Goal: Find specific page/section: Find specific page/section

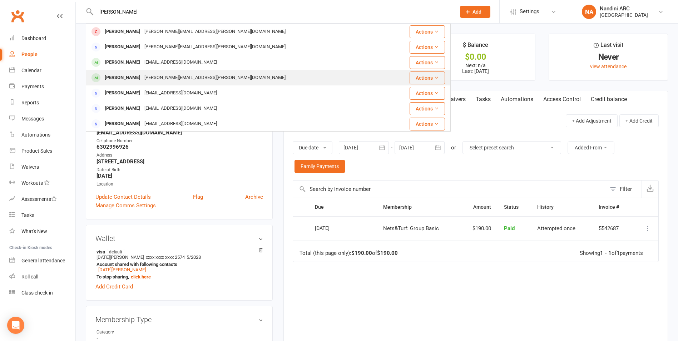
type input "[PERSON_NAME]"
click at [173, 74] on div "[PERSON_NAME][EMAIL_ADDRESS][PERSON_NAME][DOMAIN_NAME]" at bounding box center [215, 78] width 146 height 10
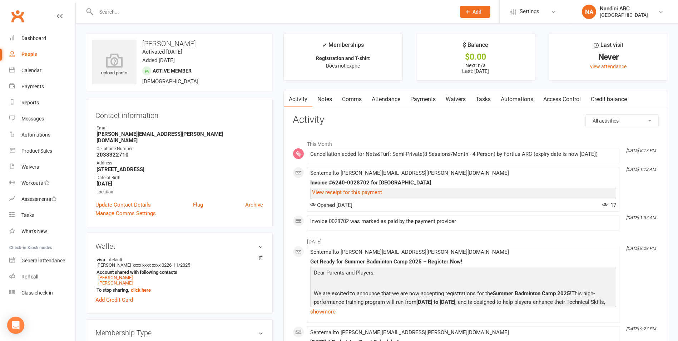
click at [429, 99] on link "Payments" at bounding box center [423, 99] width 35 height 16
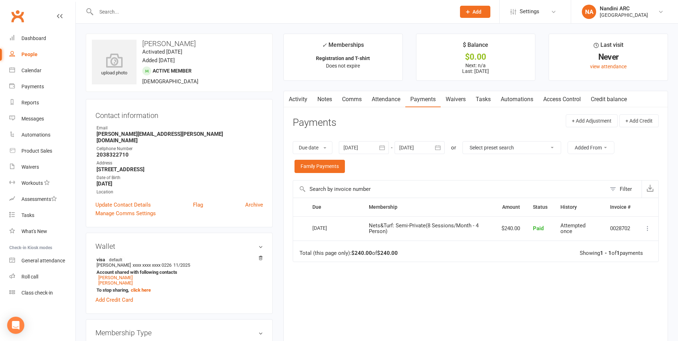
click at [383, 147] on icon "button" at bounding box center [382, 147] width 7 height 7
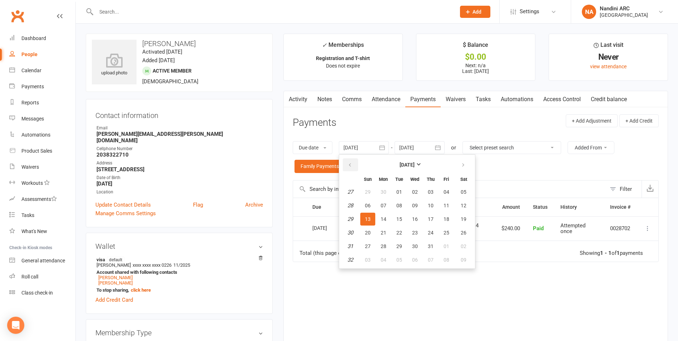
click at [349, 165] on icon "button" at bounding box center [350, 165] width 5 height 6
click at [440, 193] on button "28" at bounding box center [446, 192] width 15 height 13
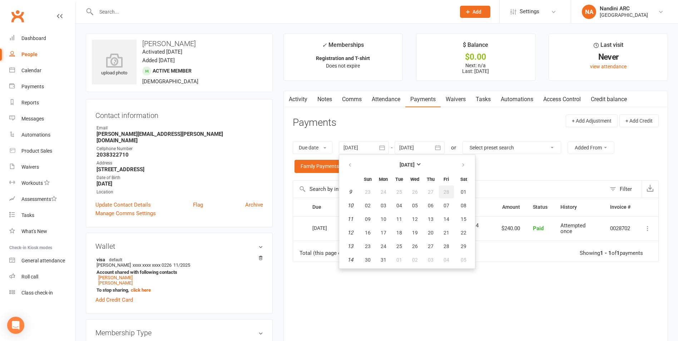
type input "[DATE]"
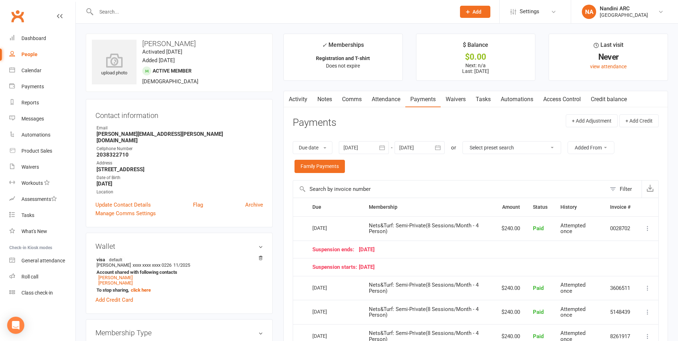
click at [441, 148] on icon "button" at bounding box center [438, 148] width 5 height 5
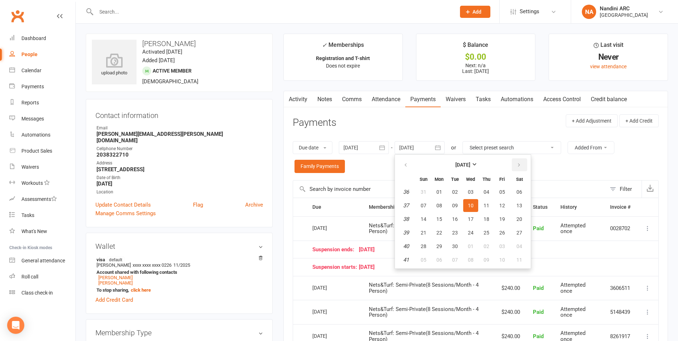
click at [524, 166] on button "button" at bounding box center [519, 164] width 15 height 13
click at [520, 191] on span "04" at bounding box center [520, 192] width 6 height 6
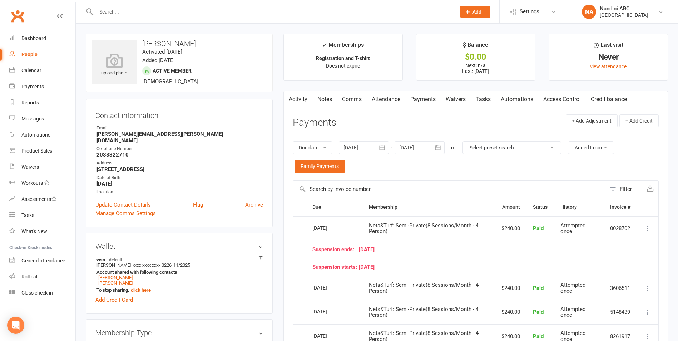
click at [435, 148] on button "button" at bounding box center [438, 147] width 13 height 13
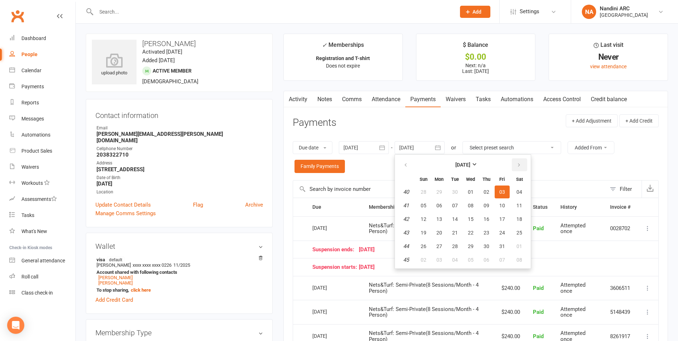
click at [522, 164] on icon "button" at bounding box center [519, 165] width 5 height 6
click at [520, 189] on span "06" at bounding box center [520, 192] width 6 height 6
type input "[DATE]"
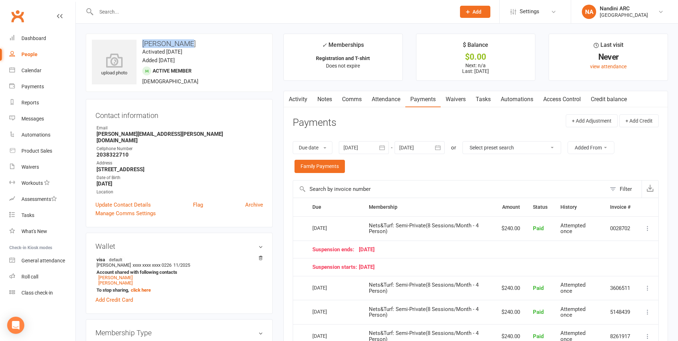
drag, startPoint x: 137, startPoint y: 41, endPoint x: 202, endPoint y: 46, distance: 65.3
click at [202, 46] on h3 "[PERSON_NAME]" at bounding box center [179, 44] width 175 height 8
copy h3 "[PERSON_NAME]"
click at [242, 46] on h3 "[PERSON_NAME]" at bounding box center [179, 44] width 175 height 8
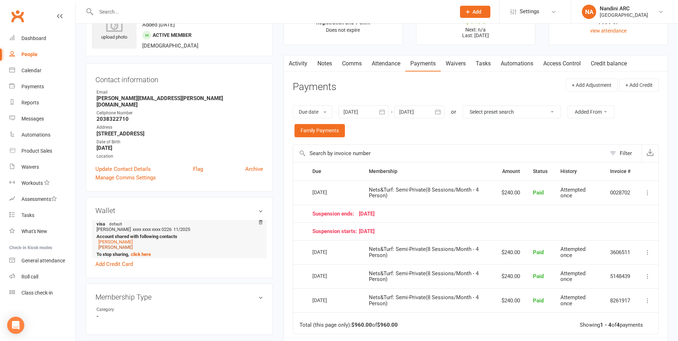
click at [117, 245] on link "[PERSON_NAME]" at bounding box center [115, 247] width 34 height 5
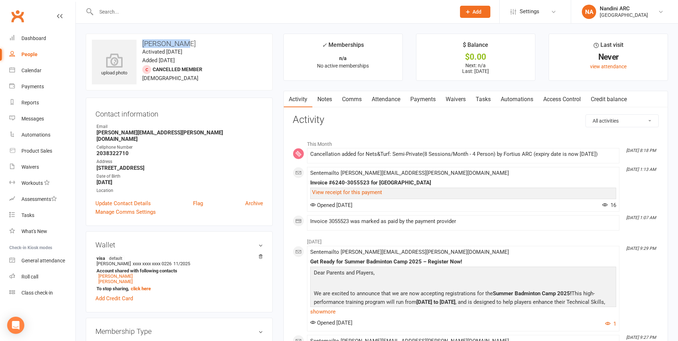
drag, startPoint x: 142, startPoint y: 45, endPoint x: 192, endPoint y: 44, distance: 49.4
click at [192, 44] on h3 "[PERSON_NAME]" at bounding box center [179, 44] width 175 height 8
copy h3 "[PERSON_NAME]"
click at [199, 41] on h3 "[PERSON_NAME]" at bounding box center [179, 44] width 175 height 8
click at [133, 11] on input "text" at bounding box center [272, 12] width 357 height 10
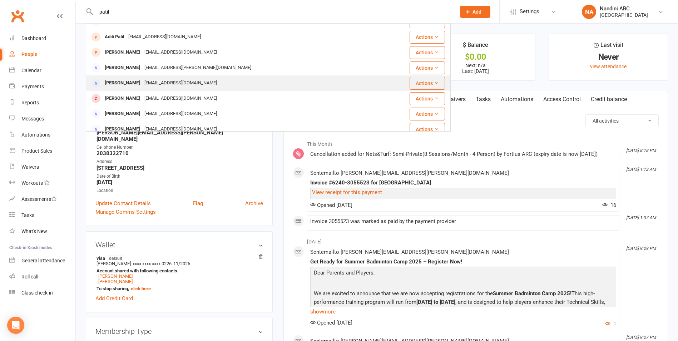
scroll to position [107, 0]
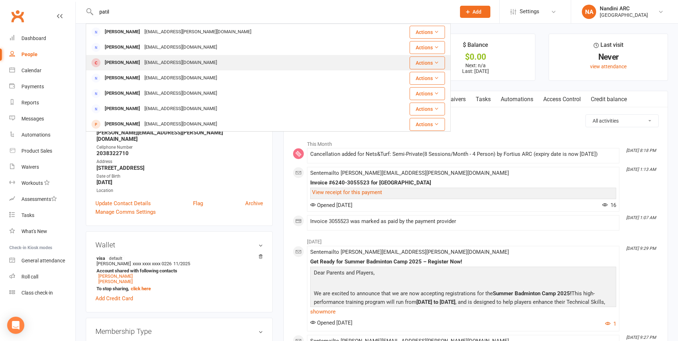
type input "patil"
click at [142, 61] on div "[EMAIL_ADDRESS][DOMAIN_NAME]" at bounding box center [180, 63] width 77 height 10
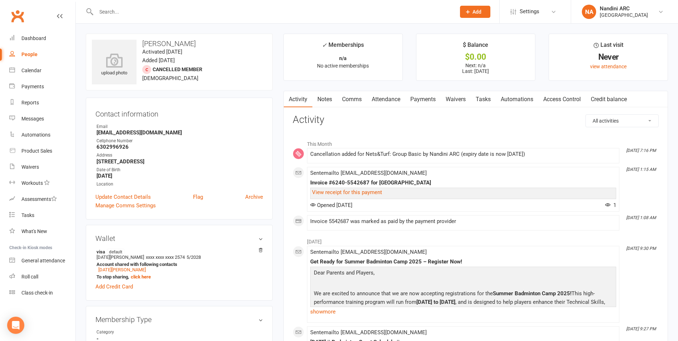
click at [427, 96] on link "Payments" at bounding box center [423, 99] width 35 height 16
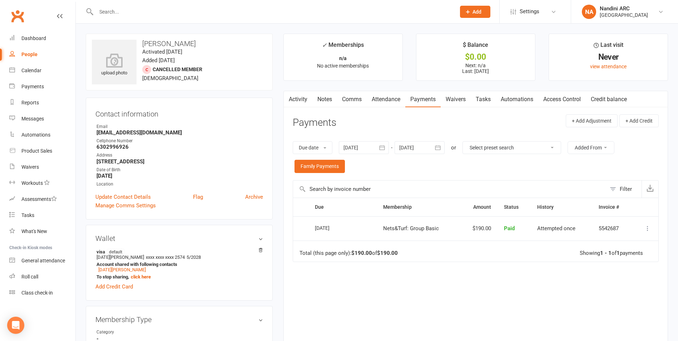
click at [436, 146] on icon "button" at bounding box center [437, 147] width 7 height 7
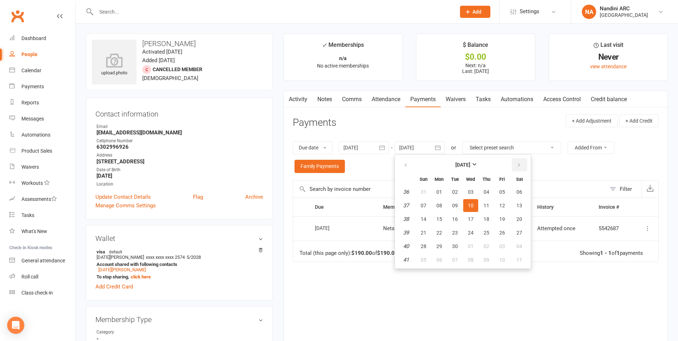
click at [524, 164] on button "button" at bounding box center [519, 164] width 15 height 13
click at [520, 192] on span "04" at bounding box center [520, 192] width 6 height 6
type input "[DATE]"
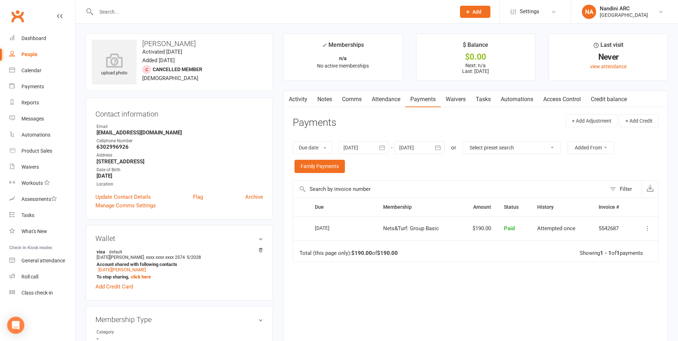
click at [295, 100] on link "Activity" at bounding box center [298, 99] width 29 height 16
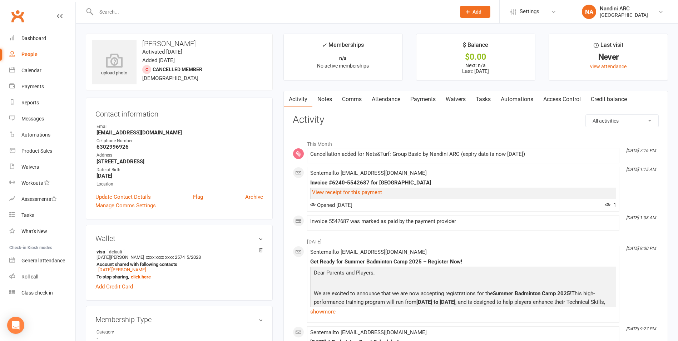
click at [133, 10] on input "text" at bounding box center [272, 12] width 357 height 10
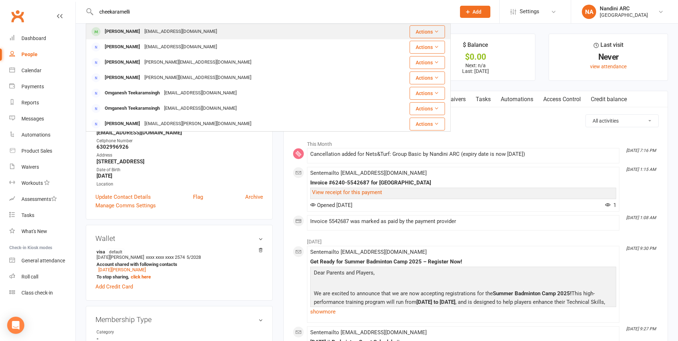
type input "cheekaramelli"
click at [165, 31] on div "[EMAIL_ADDRESS][DOMAIN_NAME]" at bounding box center [180, 31] width 77 height 10
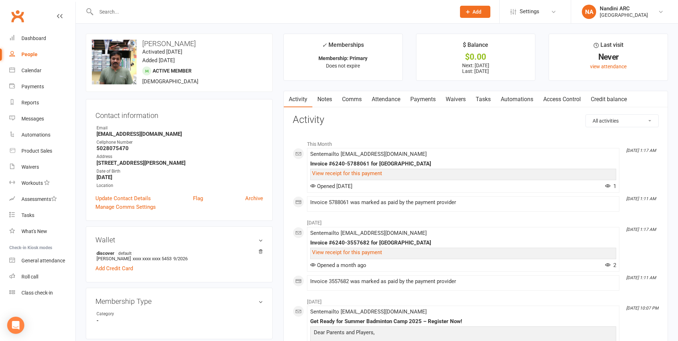
drag, startPoint x: 141, startPoint y: 43, endPoint x: 231, endPoint y: 44, distance: 89.8
click at [231, 44] on h3 "[PERSON_NAME]" at bounding box center [179, 44] width 175 height 8
copy h3 "[PERSON_NAME]"
click at [225, 60] on div "upload photo change photo [PERSON_NAME] Activated [DATE] Added [DATE] Active me…" at bounding box center [179, 63] width 187 height 58
click at [193, 5] on div at bounding box center [268, 11] width 365 height 23
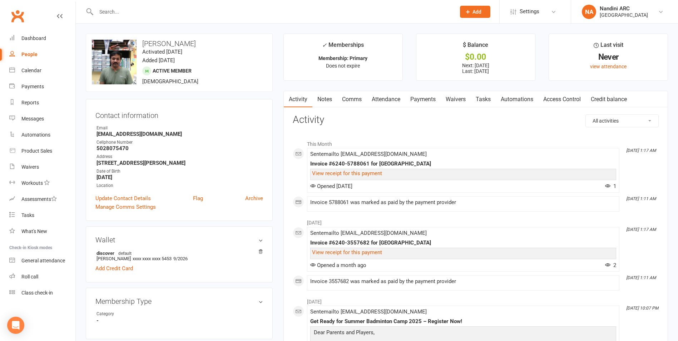
click at [192, 11] on input "text" at bounding box center [272, 12] width 357 height 10
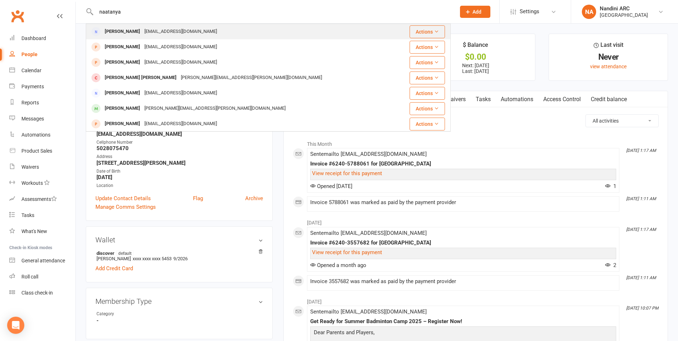
type input "naatanya"
click at [182, 33] on div "[EMAIL_ADDRESS][DOMAIN_NAME]" at bounding box center [180, 31] width 77 height 10
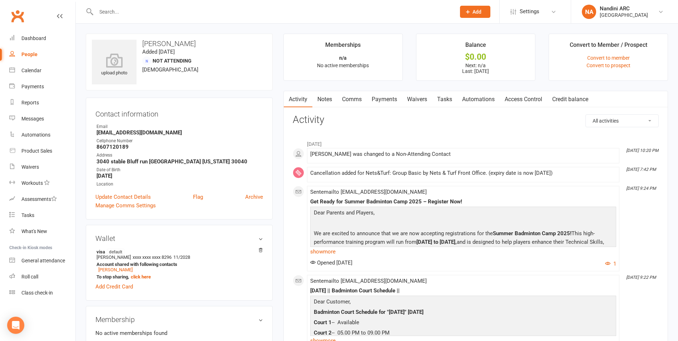
click at [428, 98] on link "Waivers" at bounding box center [417, 99] width 30 height 16
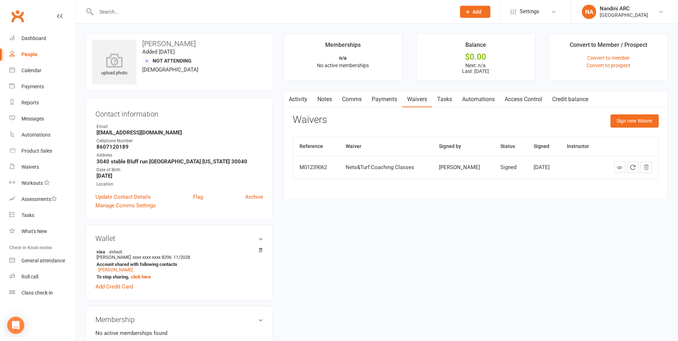
click at [370, 98] on link "Payments" at bounding box center [384, 99] width 35 height 16
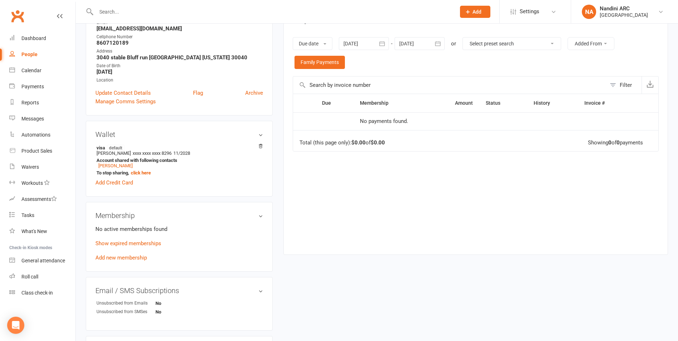
scroll to position [143, 0]
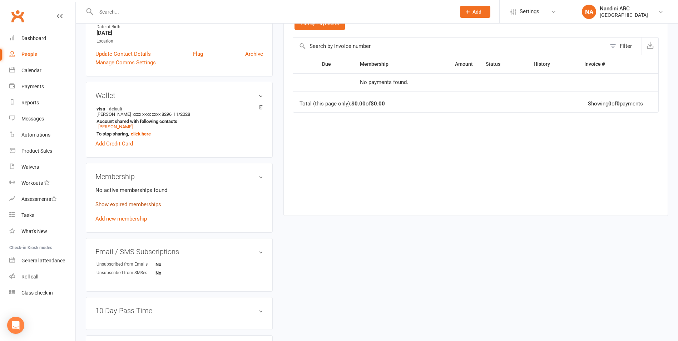
click at [122, 205] on link "Show expired memberships" at bounding box center [128, 204] width 66 height 6
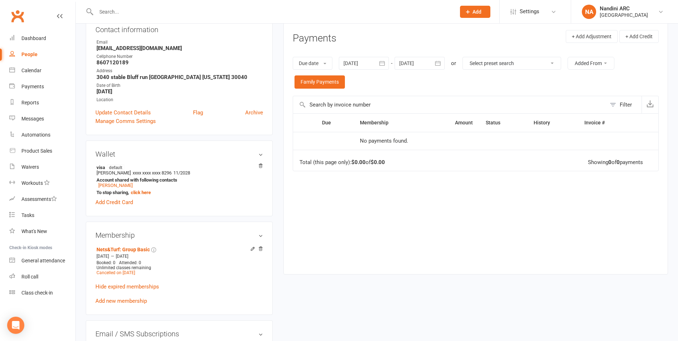
scroll to position [0, 0]
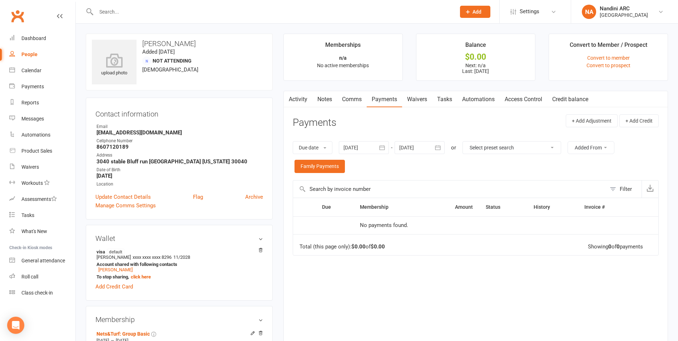
click at [393, 99] on link "Payments" at bounding box center [384, 99] width 35 height 16
click at [379, 144] on button "button" at bounding box center [382, 147] width 13 height 13
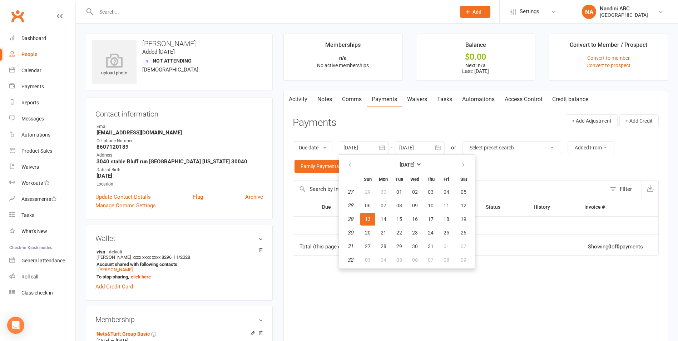
click at [342, 160] on table "[DATE] Sun Mon Tue Wed Thu Fri Sat 27 29 30 01 02 03 04 05 28 06 07 08 09 10 11…" at bounding box center [407, 211] width 133 height 111
click at [350, 163] on icon "button" at bounding box center [350, 165] width 5 height 6
click at [401, 194] on span "01" at bounding box center [400, 192] width 6 height 6
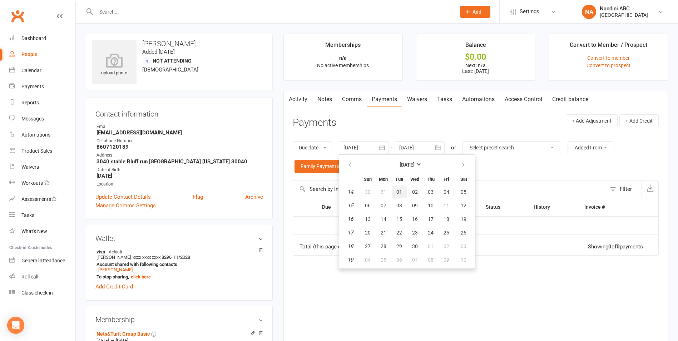
type input "[DATE]"
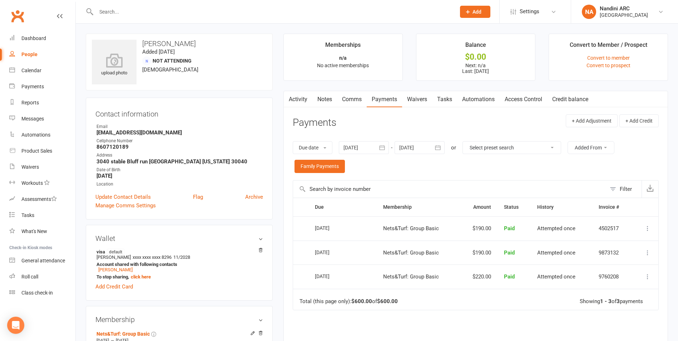
click at [147, 10] on input "text" at bounding box center [272, 12] width 357 height 10
type input "uppala"
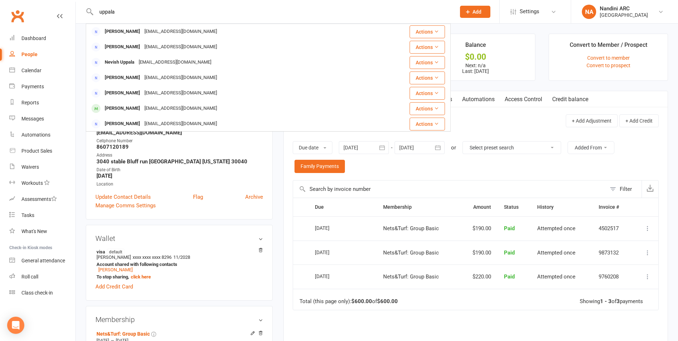
drag, startPoint x: 127, startPoint y: 12, endPoint x: 78, endPoint y: 24, distance: 50.2
click at [78, 24] on ui-view "uppala [PERSON_NAME] [EMAIL_ADDRESS][DOMAIN_NAME] Actions [PERSON_NAME] [EMAIL_…" at bounding box center [339, 331] width 678 height 659
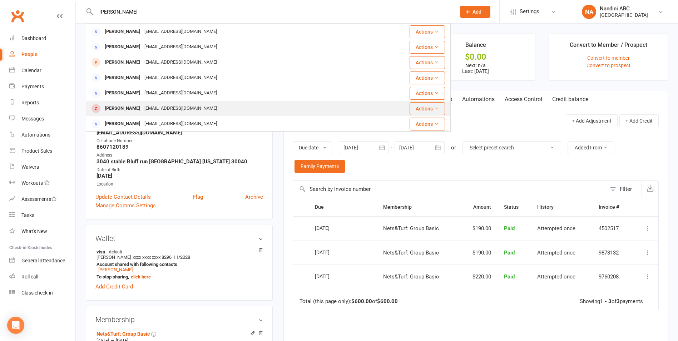
type input "[PERSON_NAME]"
click at [128, 105] on div "[PERSON_NAME]" at bounding box center [123, 108] width 40 height 10
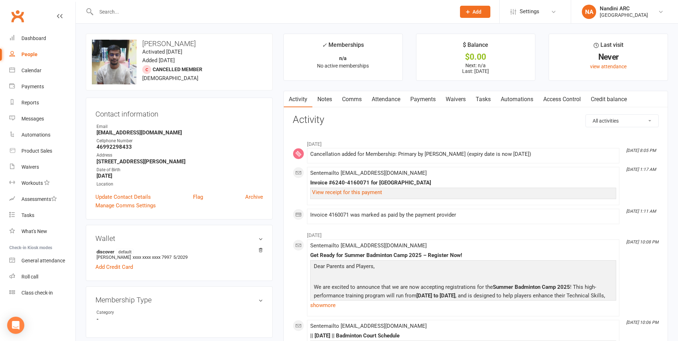
drag, startPoint x: 140, startPoint y: 43, endPoint x: 206, endPoint y: 43, distance: 65.4
click at [206, 43] on h3 "[PERSON_NAME]" at bounding box center [179, 44] width 175 height 8
copy h3 "[PERSON_NAME]"
click at [215, 44] on h3 "[PERSON_NAME]" at bounding box center [179, 44] width 175 height 8
click at [121, 12] on input "text" at bounding box center [272, 12] width 357 height 10
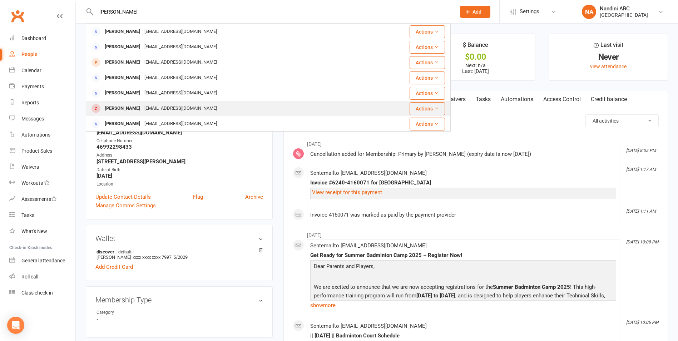
scroll to position [36, 0]
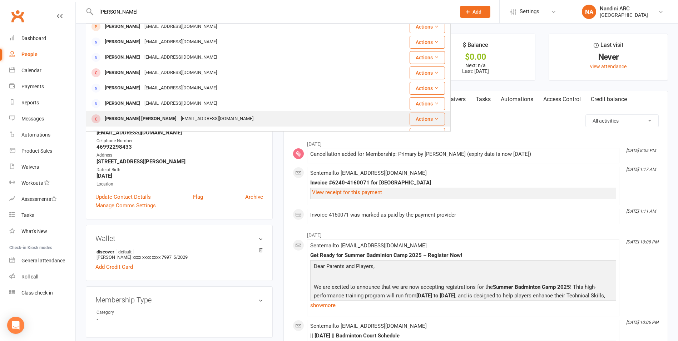
type input "[PERSON_NAME]"
click at [141, 121] on div "[PERSON_NAME] [PERSON_NAME]" at bounding box center [141, 119] width 76 height 10
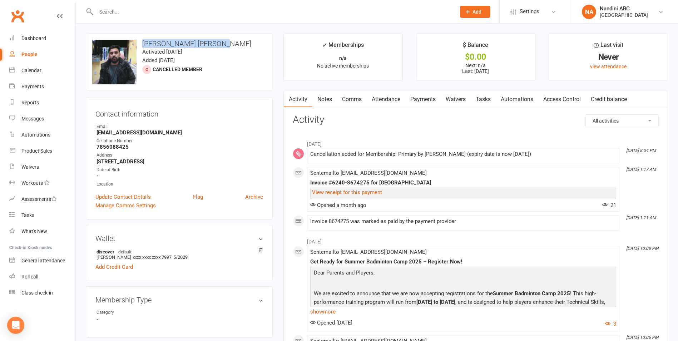
drag, startPoint x: 143, startPoint y: 43, endPoint x: 230, endPoint y: 45, distance: 86.6
click at [230, 45] on h3 "[PERSON_NAME] [PERSON_NAME]" at bounding box center [179, 44] width 175 height 8
copy h3 "[PERSON_NAME] [PERSON_NAME]"
click at [236, 41] on h3 "[PERSON_NAME] [PERSON_NAME]" at bounding box center [179, 44] width 175 height 8
click at [156, 14] on input "text" at bounding box center [272, 12] width 357 height 10
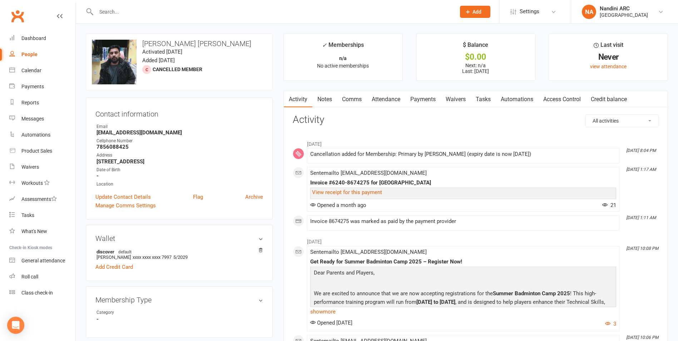
paste input "[PERSON_NAME]"
type input "[PERSON_NAME]"
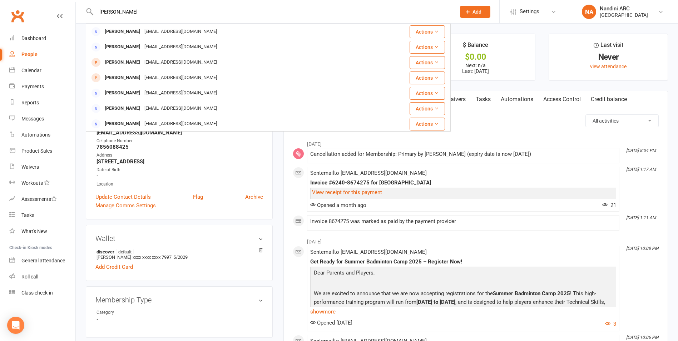
drag, startPoint x: 156, startPoint y: 14, endPoint x: 95, endPoint y: 16, distance: 60.8
click at [95, 16] on input "[PERSON_NAME]" at bounding box center [272, 12] width 357 height 10
